Goal: Task Accomplishment & Management: Manage account settings

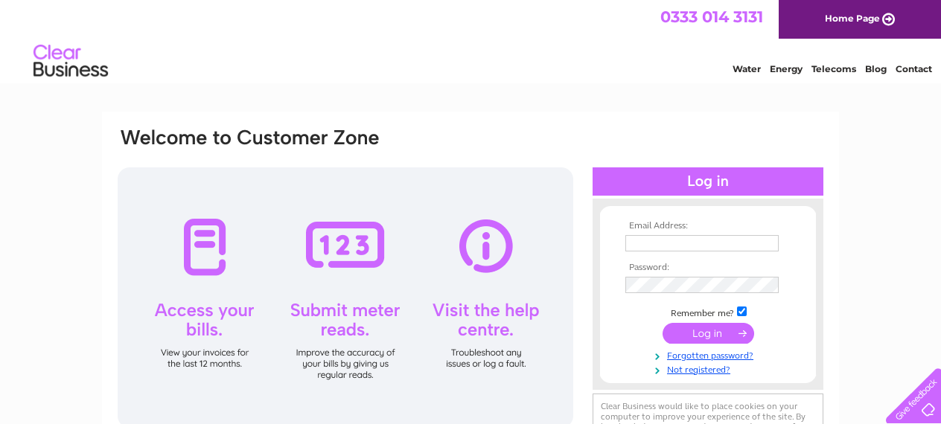
type input "info@thebrightonacademy.com"
click at [698, 333] on input "submit" at bounding box center [709, 333] width 92 height 21
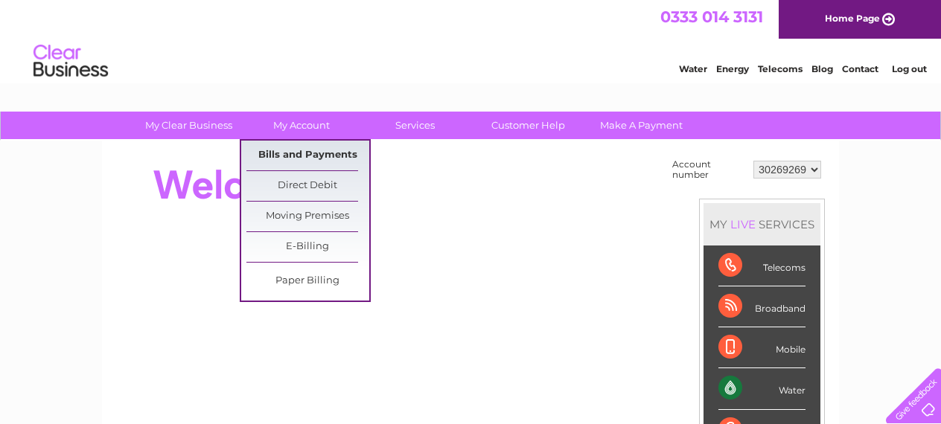
click at [310, 156] on link "Bills and Payments" at bounding box center [307, 156] width 123 height 30
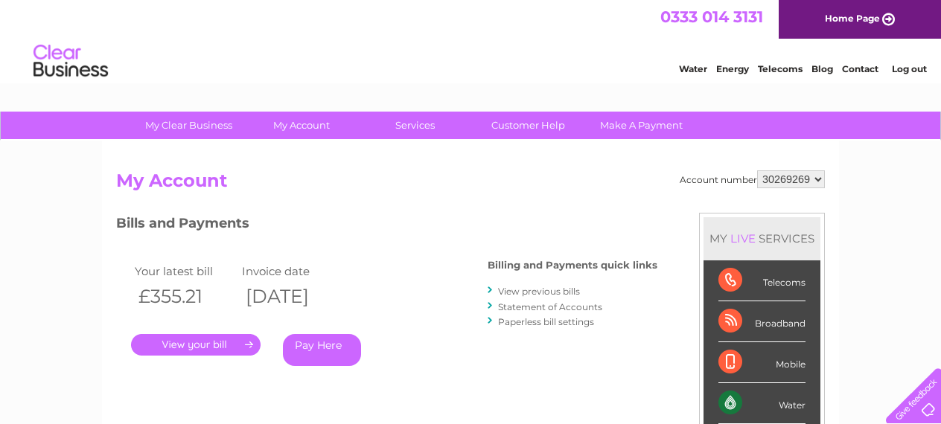
click at [197, 348] on link "." at bounding box center [196, 345] width 130 height 22
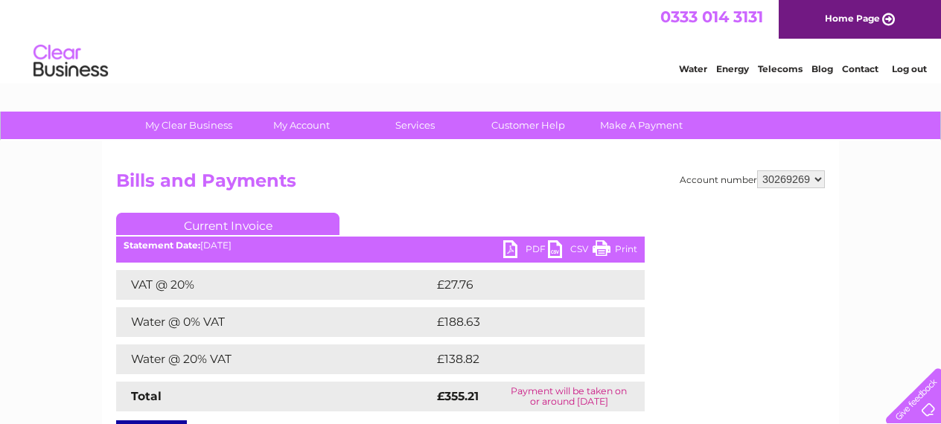
click at [529, 249] on link "PDF" at bounding box center [525, 251] width 45 height 22
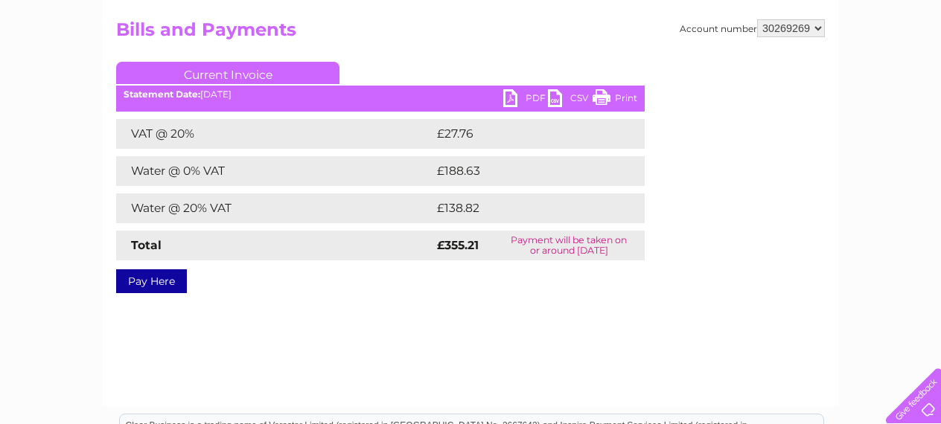
scroll to position [153, 0]
